Goal: Feedback & Contribution: Leave review/rating

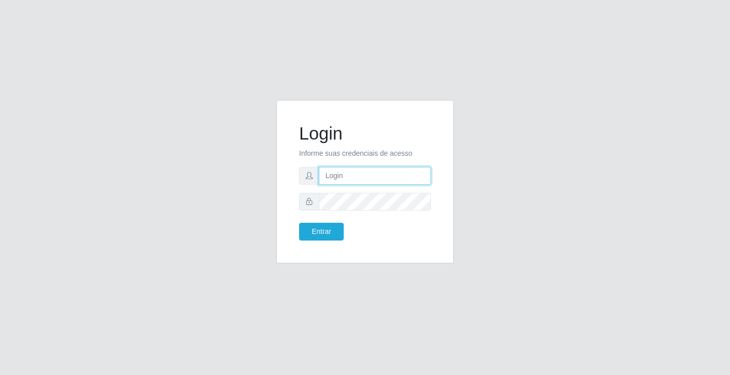
drag, startPoint x: 0, startPoint y: 0, endPoint x: 352, endPoint y: 178, distance: 395.0
click at [352, 178] on input "text" at bounding box center [375, 176] width 112 height 18
type input "ediane@ideal"
click at [299, 223] on button "Entrar" at bounding box center [321, 232] width 45 height 18
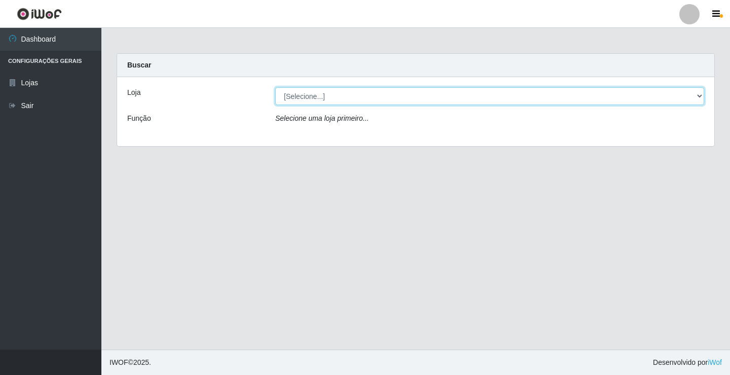
click at [315, 99] on select "[Selecione...] Ideal - Conceição" at bounding box center [489, 96] width 429 height 18
select select "231"
click at [275, 87] on select "[Selecione...] Ideal - Conceição" at bounding box center [489, 96] width 429 height 18
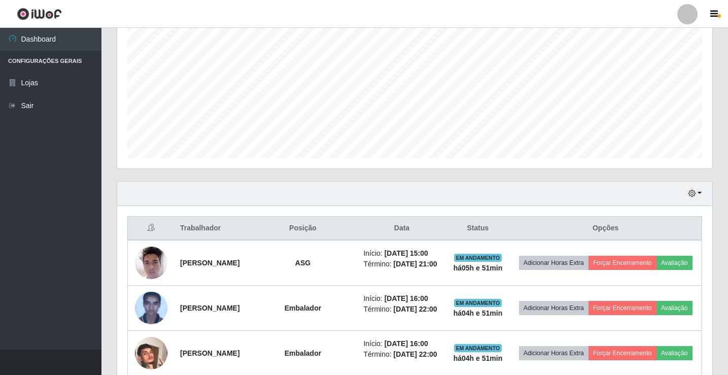
scroll to position [254, 0]
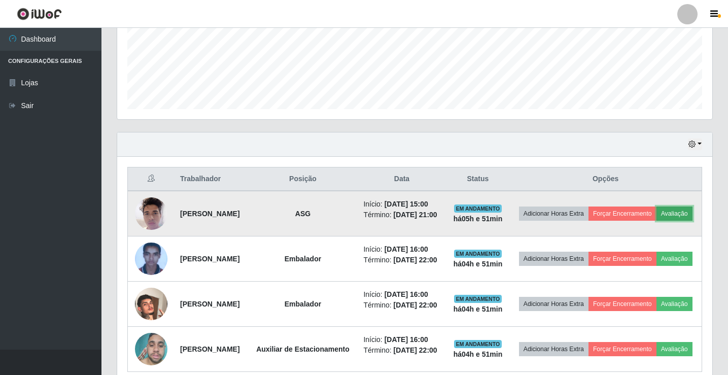
click at [656, 221] on button "Avaliação" at bounding box center [674, 213] width 36 height 14
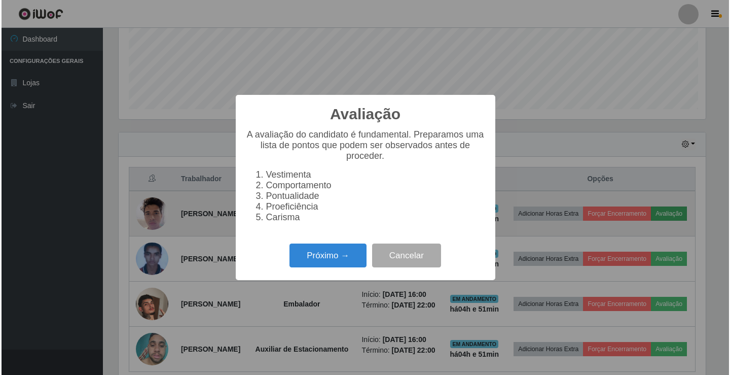
scroll to position [210, 590]
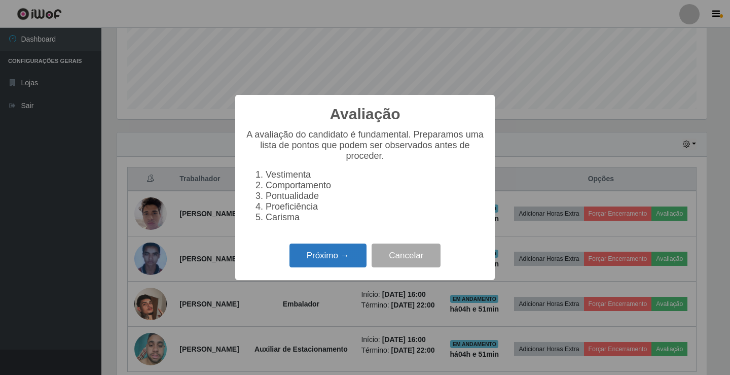
click at [324, 258] on button "Próximo →" at bounding box center [328, 255] width 77 height 24
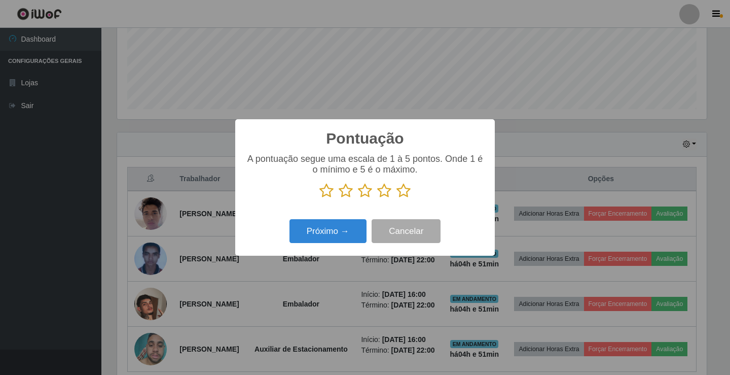
click at [405, 191] on icon at bounding box center [404, 190] width 14 height 15
click at [397, 198] on input "radio" at bounding box center [397, 198] width 0 height 0
click at [339, 232] on button "Próximo →" at bounding box center [328, 231] width 77 height 24
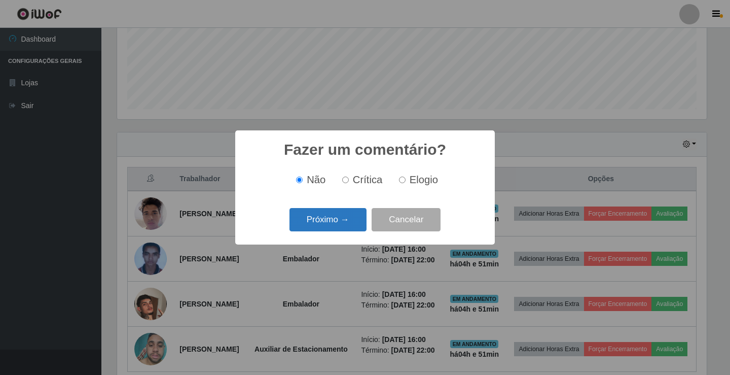
click at [351, 219] on button "Próximo →" at bounding box center [328, 220] width 77 height 24
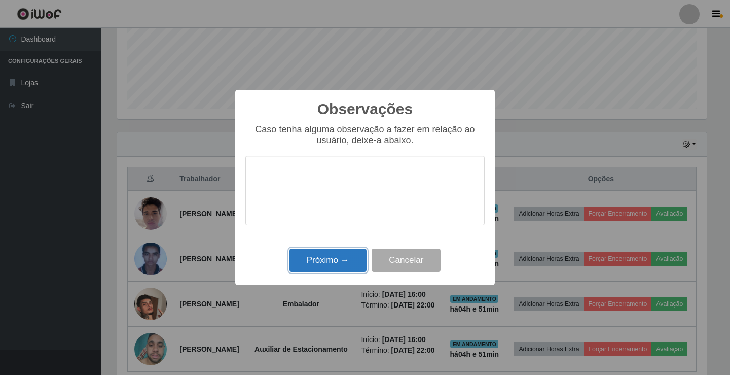
click at [335, 261] on button "Próximo →" at bounding box center [328, 260] width 77 height 24
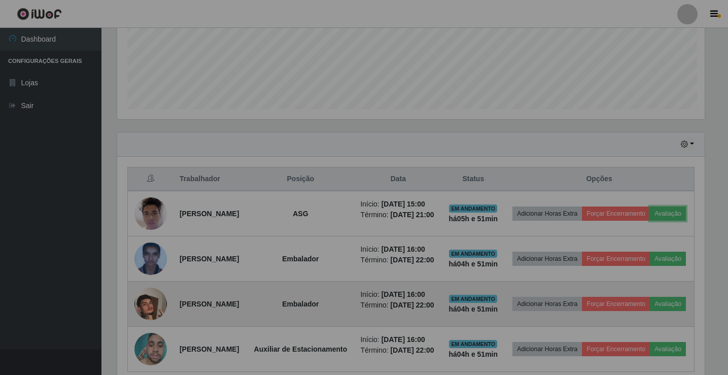
scroll to position [210, 595]
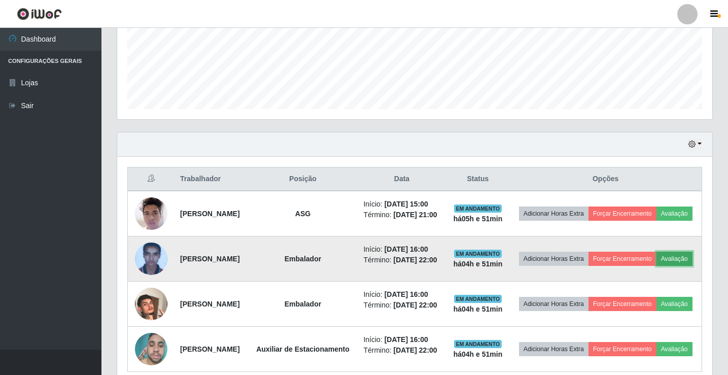
click at [656, 266] on button "Avaliação" at bounding box center [674, 258] width 36 height 14
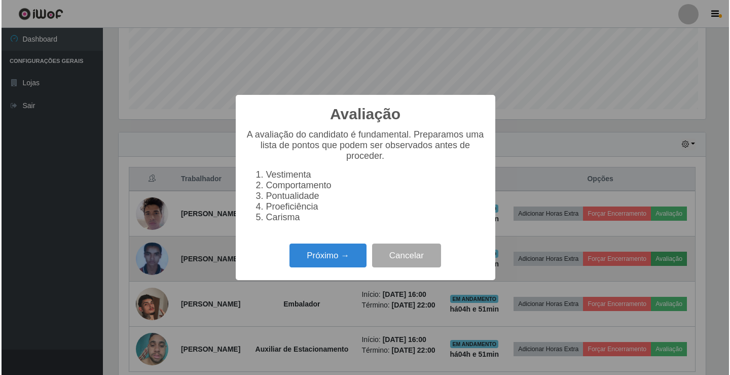
scroll to position [210, 590]
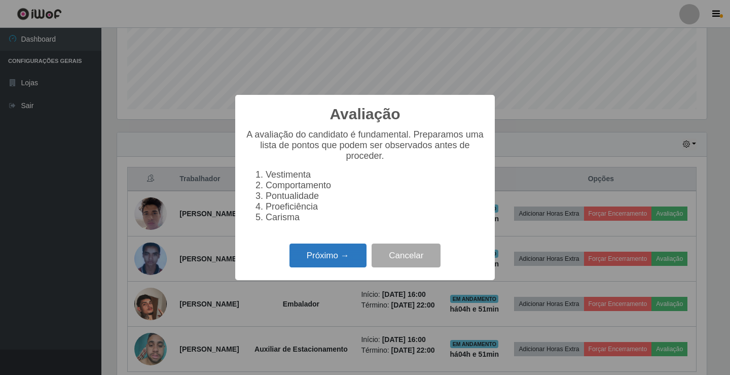
click at [339, 258] on button "Próximo →" at bounding box center [328, 255] width 77 height 24
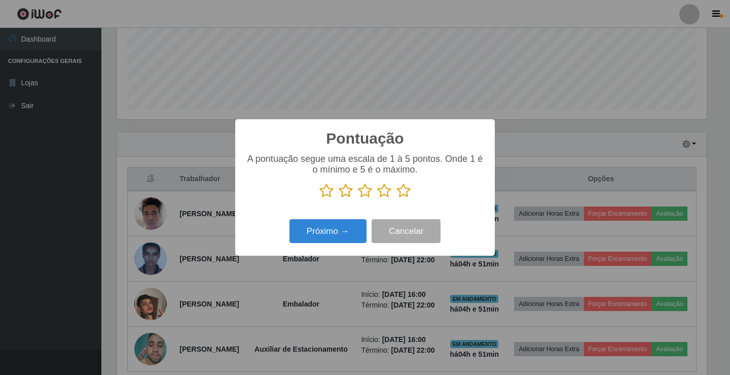
scroll to position [506830, 506451]
click at [406, 193] on icon at bounding box center [404, 190] width 14 height 15
click at [397, 198] on input "radio" at bounding box center [397, 198] width 0 height 0
click at [333, 228] on button "Próximo →" at bounding box center [328, 231] width 77 height 24
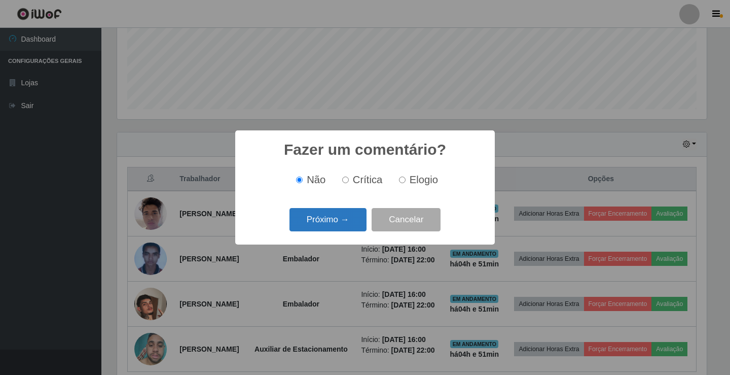
click at [333, 222] on button "Próximo →" at bounding box center [328, 220] width 77 height 24
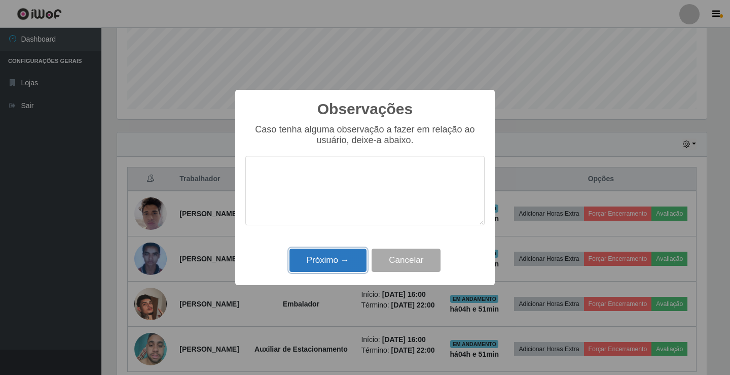
click at [336, 261] on button "Próximo →" at bounding box center [328, 260] width 77 height 24
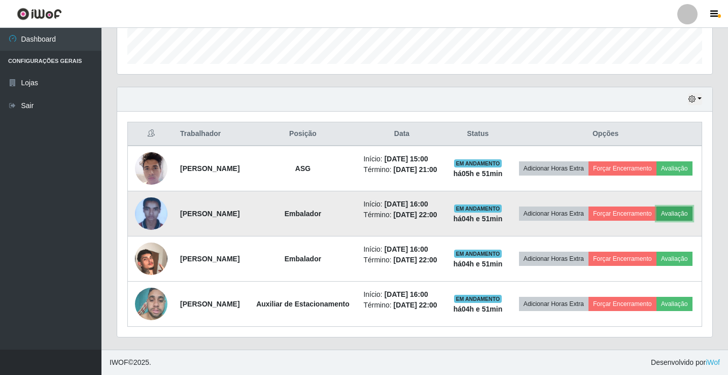
scroll to position [329, 0]
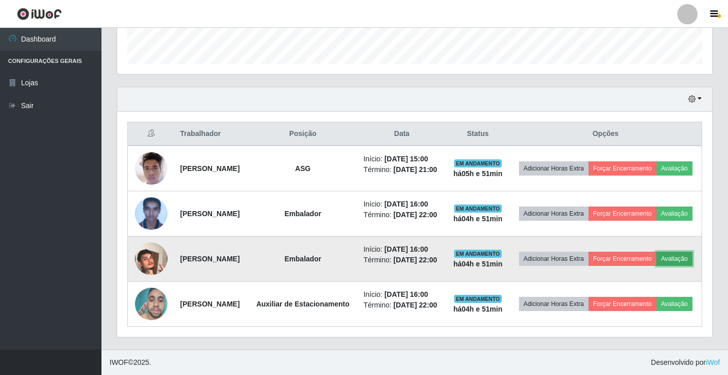
click at [656, 256] on button "Avaliação" at bounding box center [674, 258] width 36 height 14
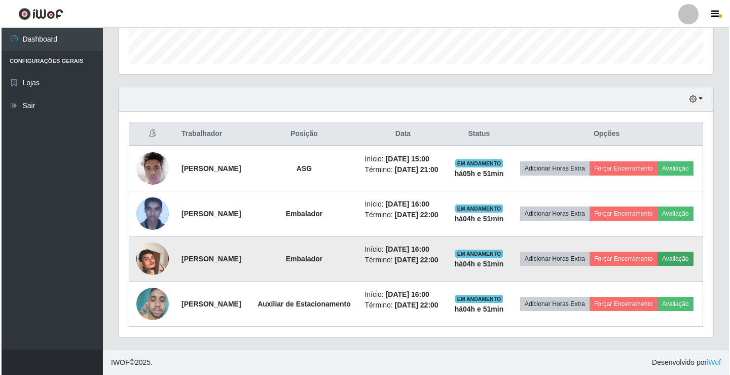
scroll to position [210, 590]
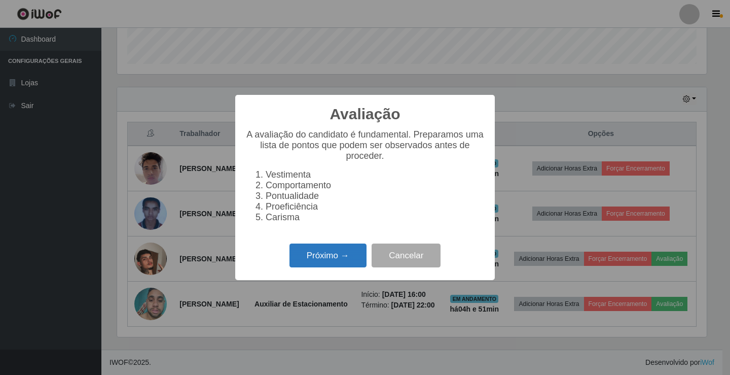
click at [321, 260] on button "Próximo →" at bounding box center [328, 255] width 77 height 24
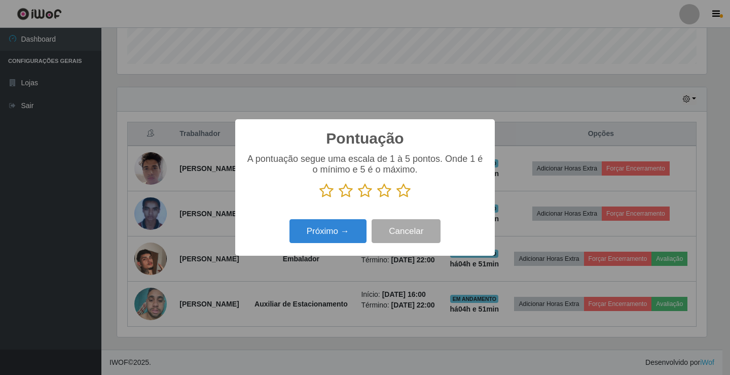
click at [406, 190] on icon at bounding box center [404, 190] width 14 height 15
click at [397, 198] on input "radio" at bounding box center [397, 198] width 0 height 0
click at [341, 229] on button "Próximo →" at bounding box center [328, 231] width 77 height 24
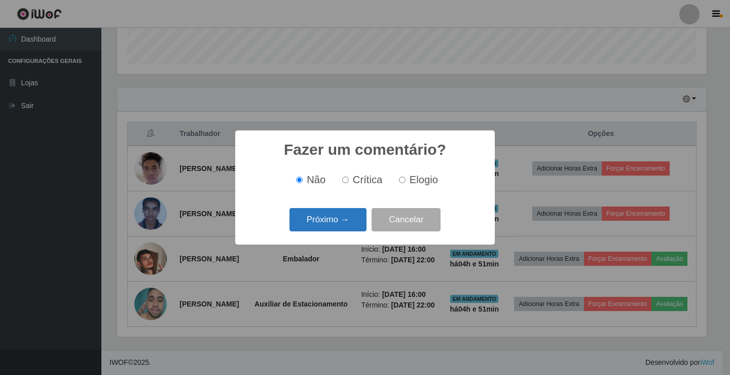
click at [346, 224] on button "Próximo →" at bounding box center [328, 220] width 77 height 24
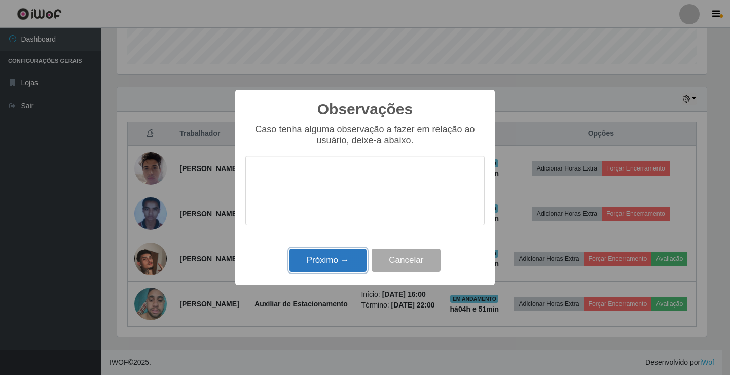
click at [339, 257] on button "Próximo →" at bounding box center [328, 260] width 77 height 24
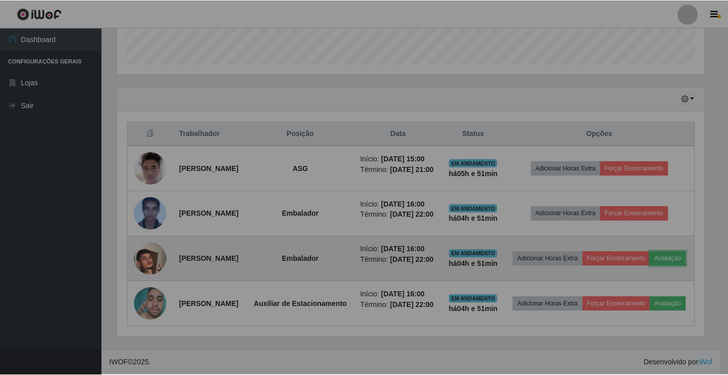
scroll to position [210, 595]
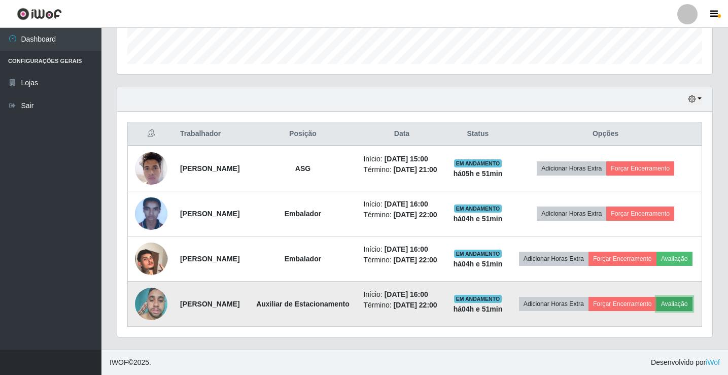
click at [656, 307] on button "Avaliação" at bounding box center [674, 304] width 36 height 14
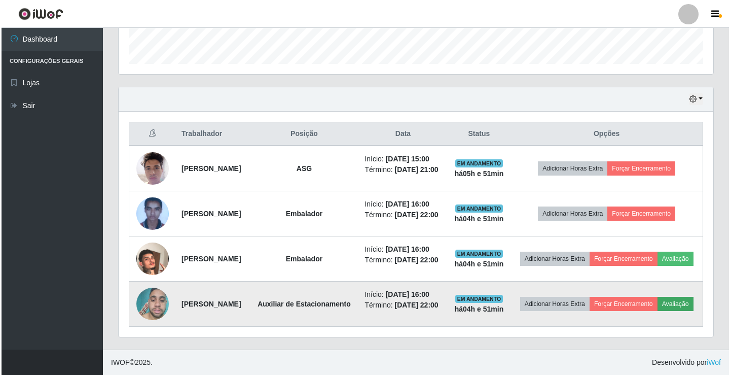
scroll to position [210, 590]
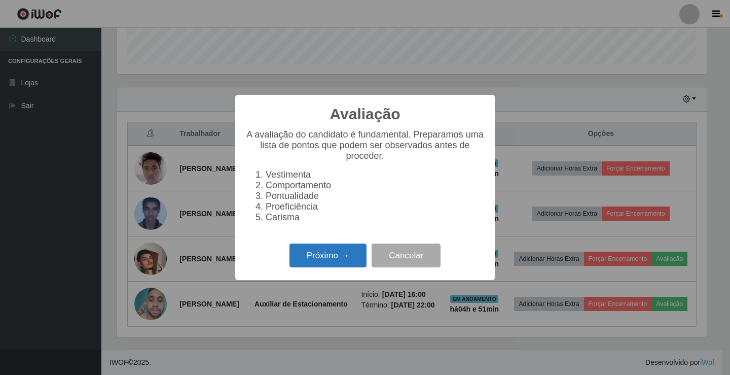
click at [336, 259] on button "Próximo →" at bounding box center [328, 255] width 77 height 24
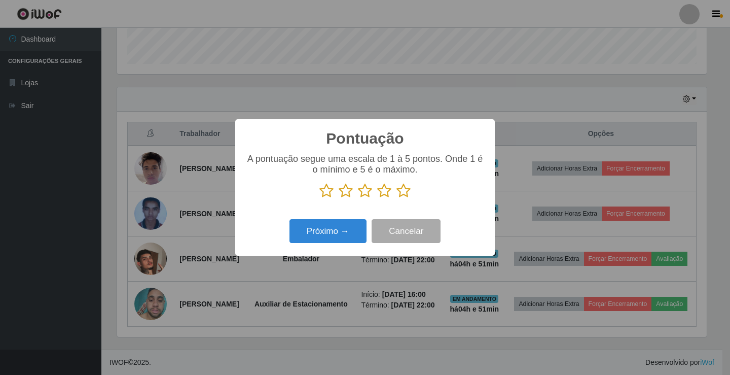
click at [409, 190] on icon at bounding box center [404, 190] width 14 height 15
click at [397, 198] on input "radio" at bounding box center [397, 198] width 0 height 0
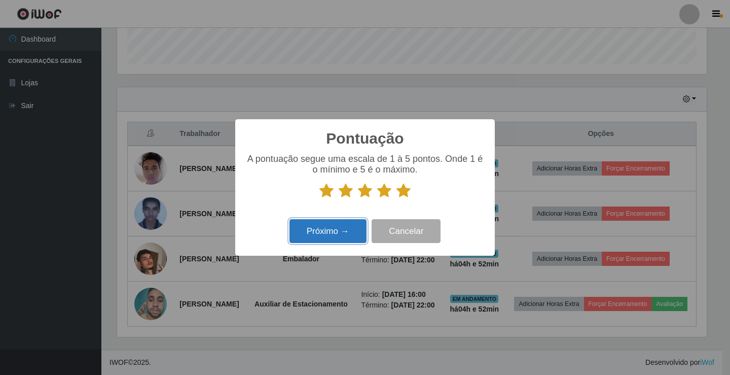
click at [323, 236] on button "Próximo →" at bounding box center [328, 231] width 77 height 24
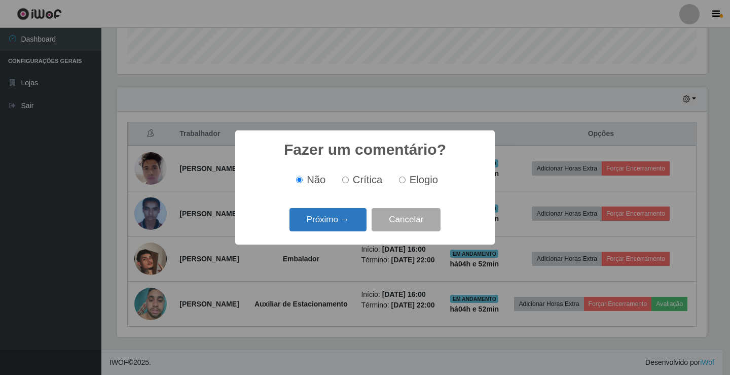
click at [337, 220] on button "Próximo →" at bounding box center [328, 220] width 77 height 24
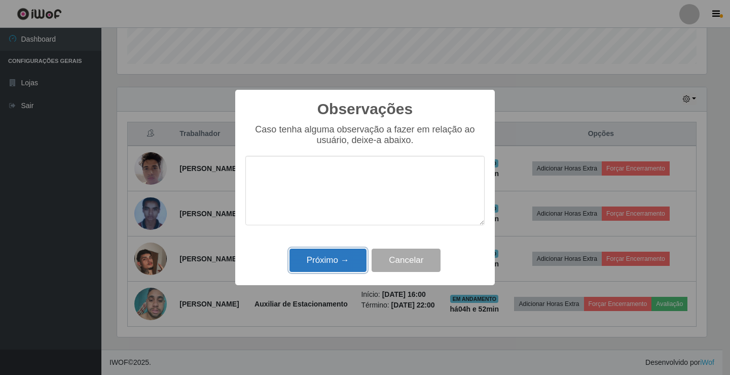
click at [340, 268] on button "Próximo →" at bounding box center [328, 260] width 77 height 24
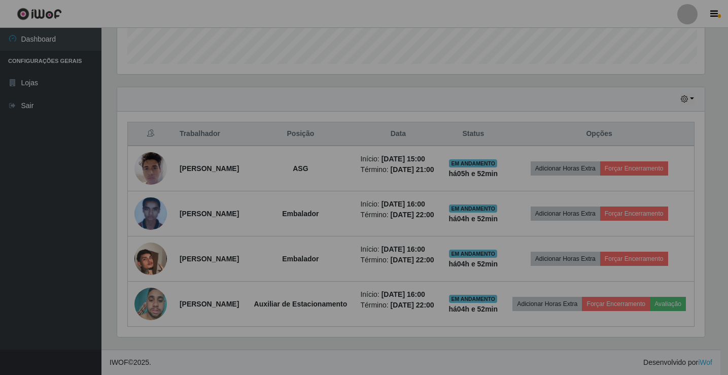
scroll to position [210, 595]
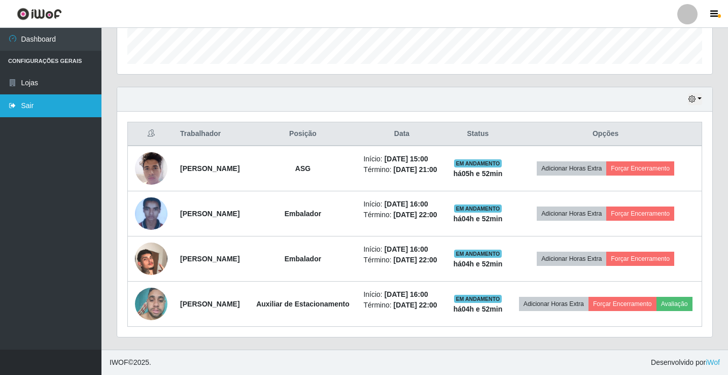
click at [87, 103] on link "Sair" at bounding box center [50, 105] width 101 height 23
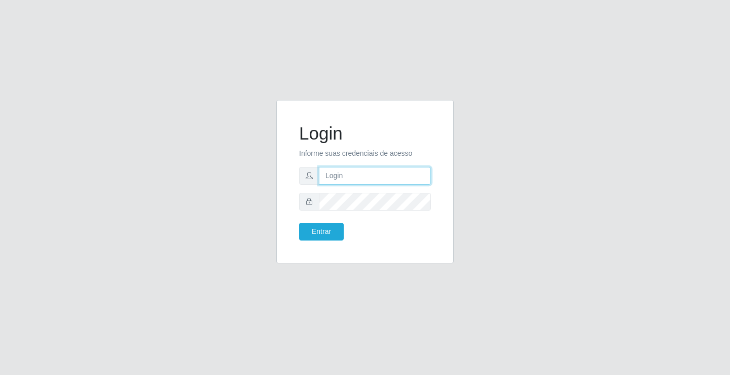
click at [353, 173] on input "text" at bounding box center [375, 176] width 112 height 18
type input "paulo@ideal"
click at [335, 230] on button "Entrar" at bounding box center [321, 232] width 45 height 18
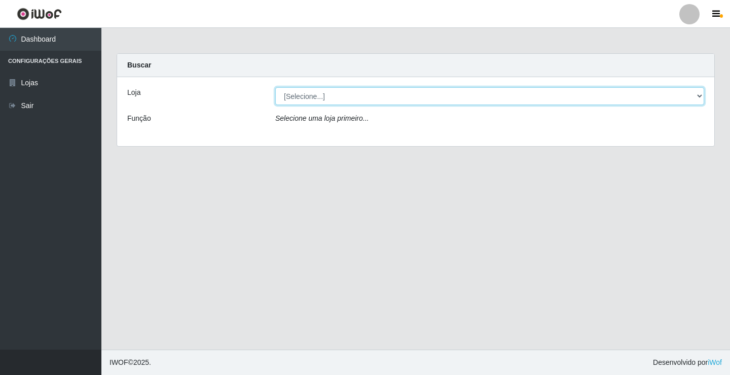
click at [342, 92] on select "[Selecione...] Ideal - Conceição" at bounding box center [489, 96] width 429 height 18
select select "231"
click at [275, 87] on select "[Selecione...] Ideal - Conceição" at bounding box center [489, 96] width 429 height 18
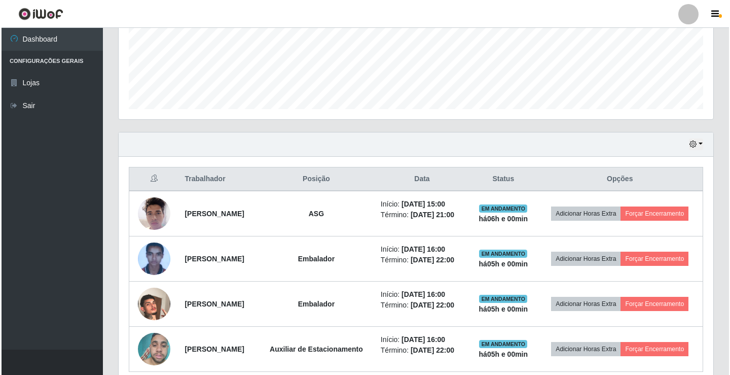
scroll to position [304, 0]
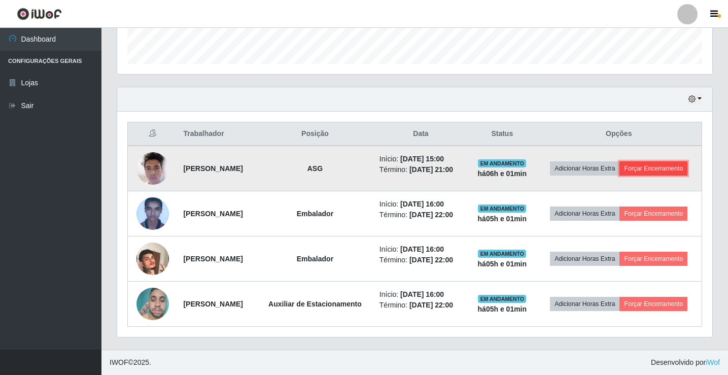
click at [619, 172] on button "Forçar Encerramento" at bounding box center [653, 168] width 68 height 14
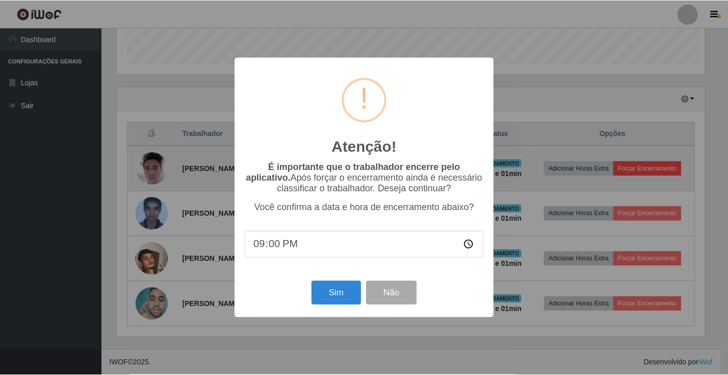
scroll to position [210, 590]
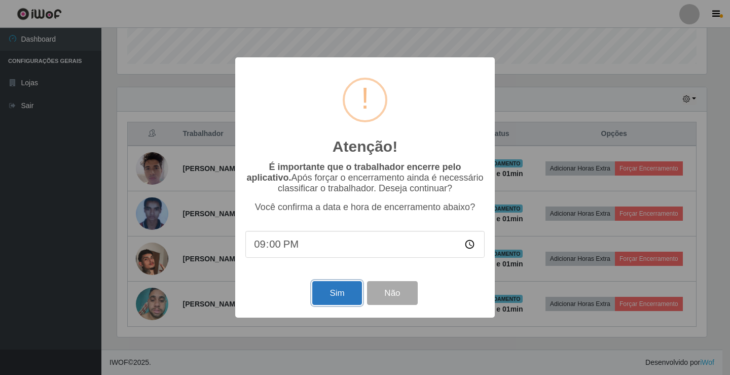
click at [323, 290] on button "Sim" at bounding box center [336, 293] width 49 height 24
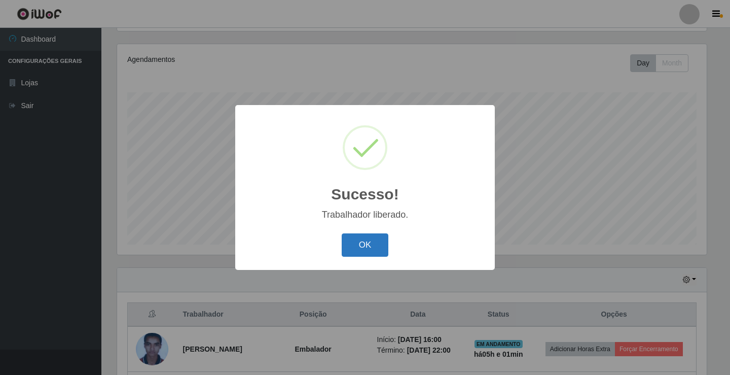
click at [367, 244] on button "OK" at bounding box center [365, 245] width 47 height 24
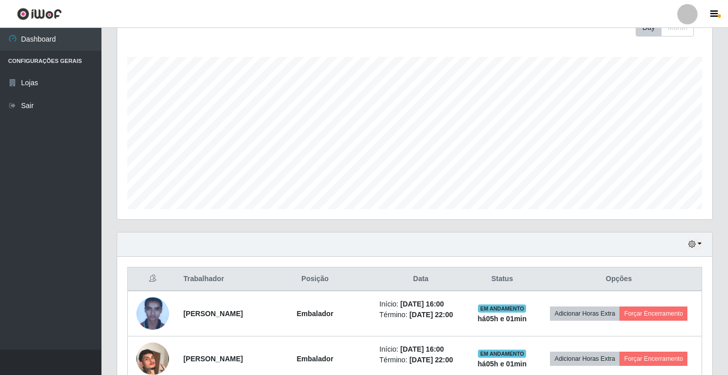
scroll to position [17, 0]
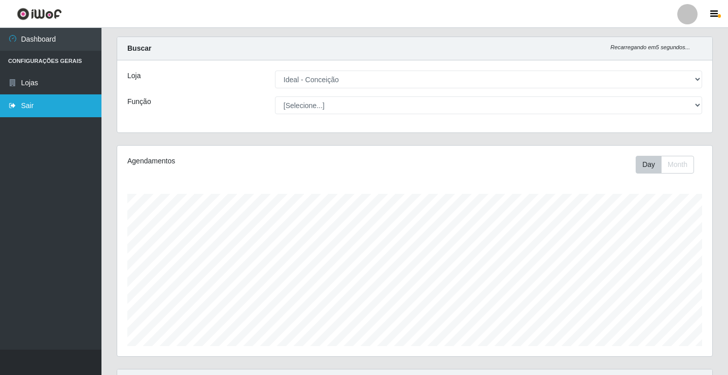
click at [31, 109] on link "Sair" at bounding box center [50, 105] width 101 height 23
